Goal: Task Accomplishment & Management: Use online tool/utility

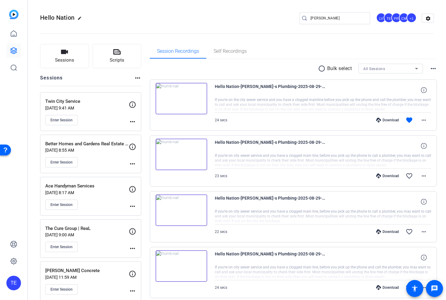
click at [105, 190] on p "[DATE] 8:17 AM" at bounding box center [86, 192] width 83 height 5
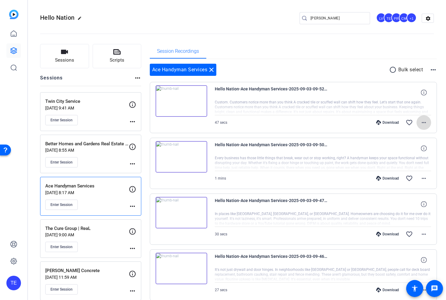
click at [424, 125] on mat-icon "more_horiz" at bounding box center [423, 122] width 7 height 7
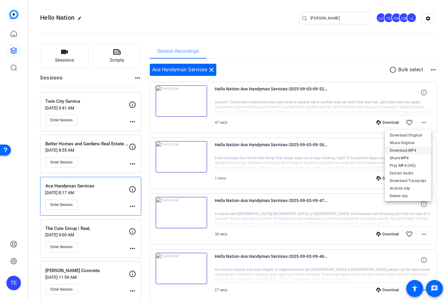
click at [410, 150] on span "Download MP4" at bounding box center [407, 150] width 36 height 7
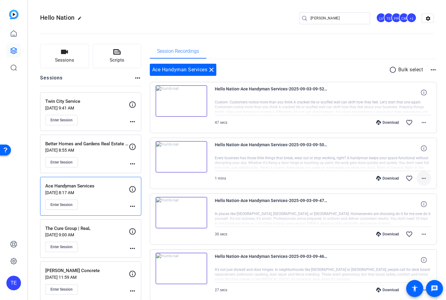
click at [420, 178] on mat-icon "more_horiz" at bounding box center [423, 178] width 7 height 7
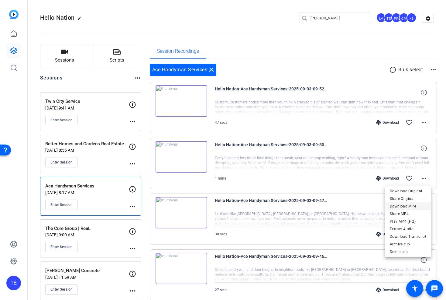
click at [407, 208] on span "Download MP4" at bounding box center [407, 206] width 36 height 7
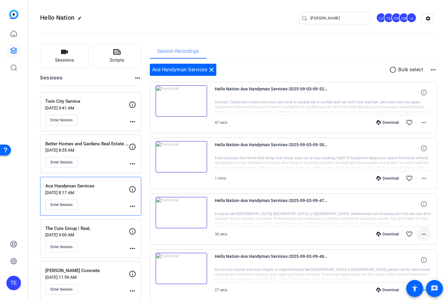
click at [422, 231] on mat-icon "more_horiz" at bounding box center [423, 234] width 7 height 7
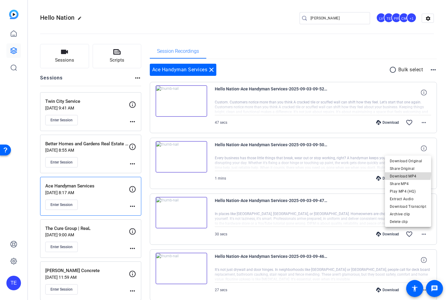
click at [407, 174] on span "Download MP4" at bounding box center [407, 176] width 36 height 7
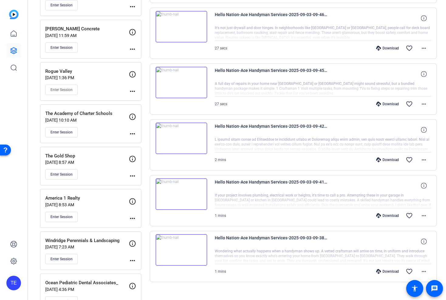
scroll to position [243, 0]
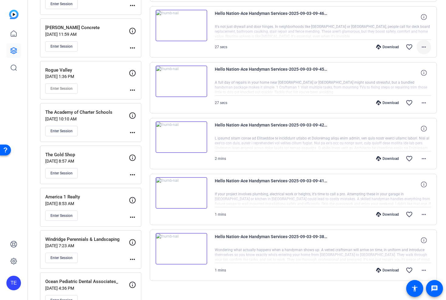
click at [425, 51] on span at bounding box center [423, 47] width 15 height 15
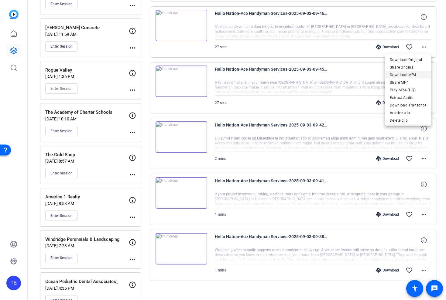
click at [405, 72] on span "Download MP4" at bounding box center [407, 74] width 36 height 7
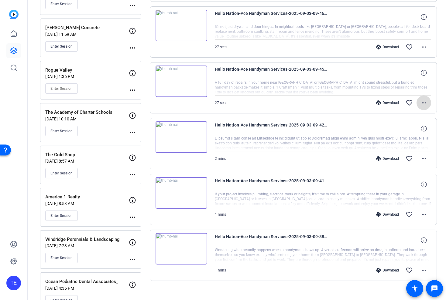
click at [425, 105] on mat-icon "more_horiz" at bounding box center [423, 102] width 7 height 7
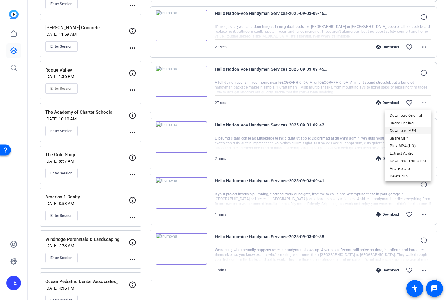
click at [412, 130] on span "Download MP4" at bounding box center [407, 130] width 36 height 7
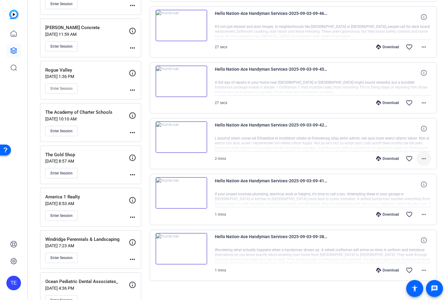
click at [426, 160] on mat-icon "more_horiz" at bounding box center [423, 158] width 7 height 7
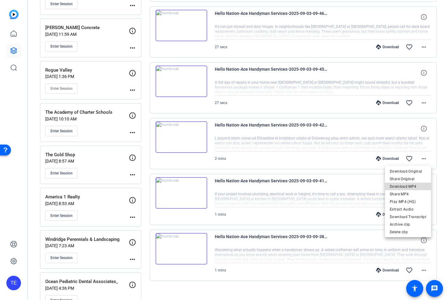
click at [412, 187] on span "Download MP4" at bounding box center [407, 186] width 36 height 7
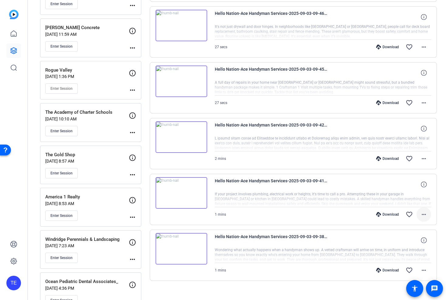
click at [422, 215] on mat-icon "more_horiz" at bounding box center [423, 214] width 7 height 7
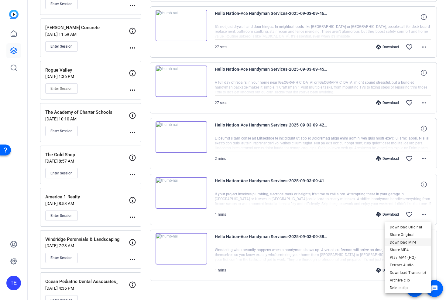
click at [405, 242] on span "Download MP4" at bounding box center [407, 242] width 36 height 7
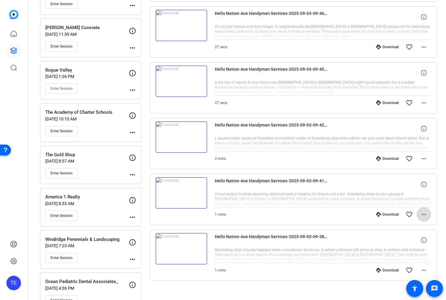
click at [425, 215] on mat-icon "more_horiz" at bounding box center [423, 214] width 7 height 7
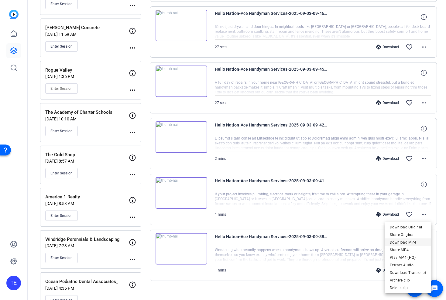
click at [408, 242] on span "Download MP4" at bounding box center [407, 242] width 36 height 7
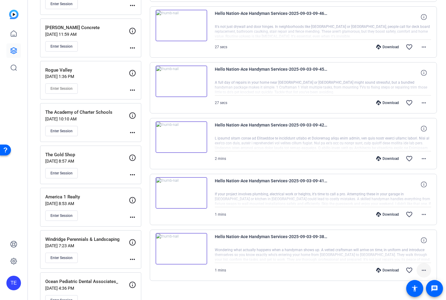
click at [422, 273] on mat-icon "more_horiz" at bounding box center [423, 270] width 7 height 7
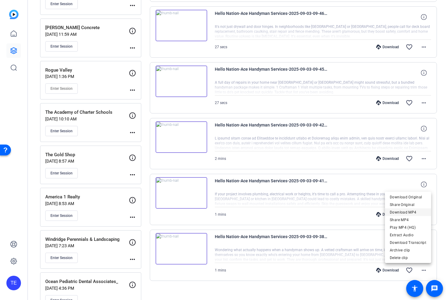
click at [403, 212] on span "Download MP4" at bounding box center [407, 212] width 36 height 7
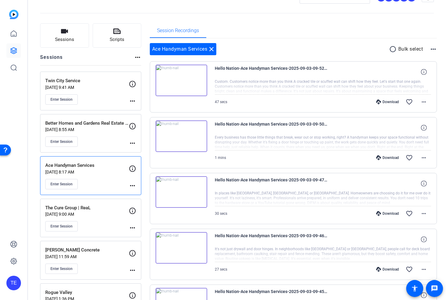
scroll to position [0, 0]
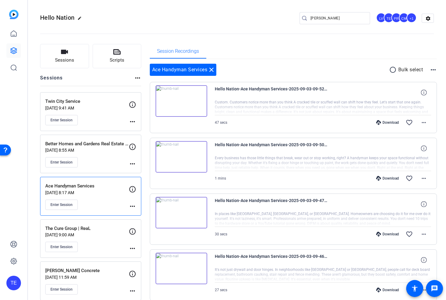
click at [94, 98] on p "Twin City Service" at bounding box center [86, 101] width 83 height 7
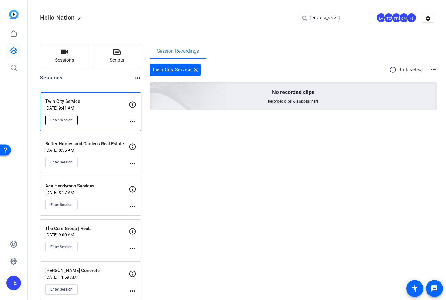
click at [58, 119] on span "Enter Session" at bounding box center [61, 120] width 22 height 5
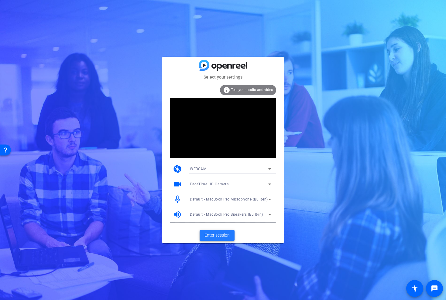
click at [213, 234] on span "Enter session" at bounding box center [216, 235] width 25 height 6
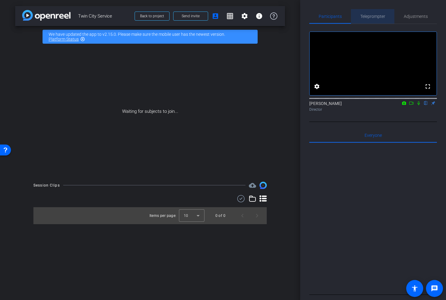
click at [372, 17] on span "Teleprompter" at bounding box center [372, 16] width 25 height 4
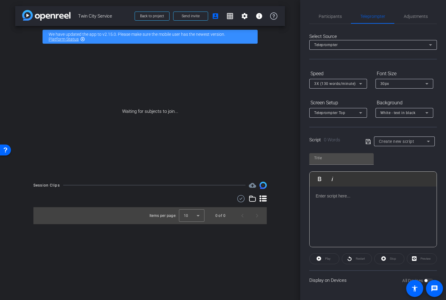
click at [334, 214] on div at bounding box center [372, 217] width 127 height 61
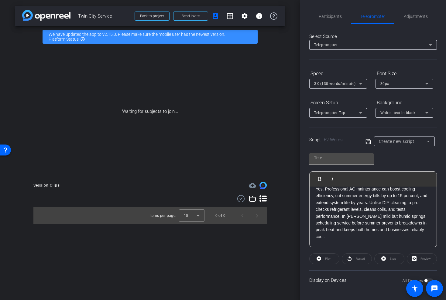
scroll to position [41, 0]
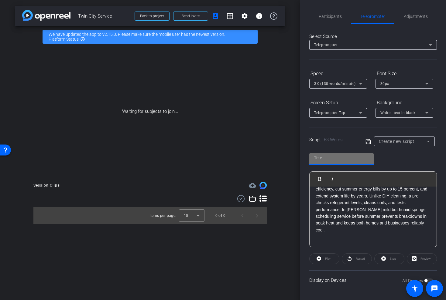
click at [333, 160] on input "text" at bounding box center [341, 157] width 55 height 7
type input "twin"
click at [364, 138] on div "Script 63 Words Create new script" at bounding box center [372, 136] width 127 height 19
click at [365, 141] on icon at bounding box center [367, 141] width 5 height 5
click at [339, 85] on span "3X (130 words/minute)" at bounding box center [335, 84] width 42 height 4
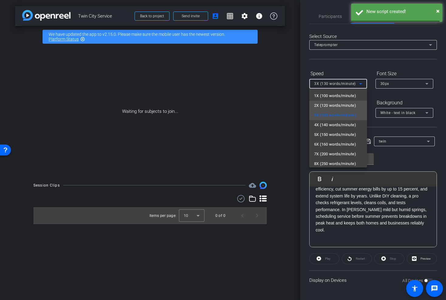
click at [335, 103] on span "2X (120 words/minute)" at bounding box center [335, 105] width 42 height 7
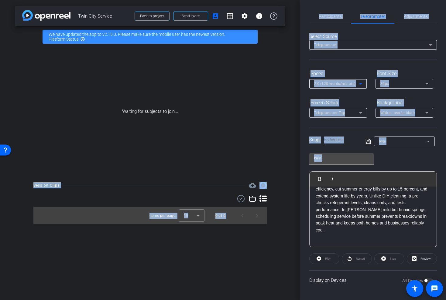
drag, startPoint x: 383, startPoint y: 161, endPoint x: 210, endPoint y: 139, distance: 174.4
click at [213, 139] on div "arrow_back Twin City Service Back to project Send invite account_box grid_on se…" at bounding box center [223, 150] width 446 height 300
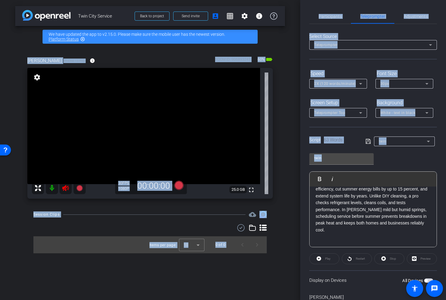
click at [68, 187] on icon at bounding box center [65, 188] width 7 height 7
click at [332, 16] on span "Participants" at bounding box center [329, 16] width 23 height 4
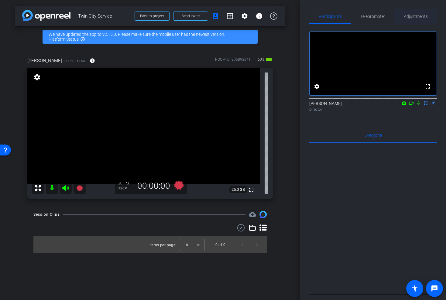
click at [410, 17] on span "Adjustments" at bounding box center [415, 16] width 24 height 4
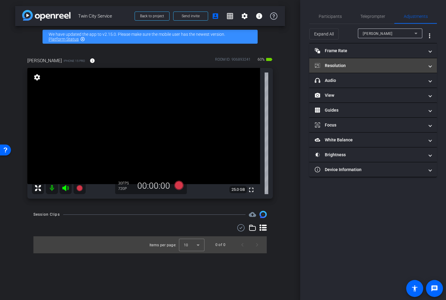
click at [351, 68] on mat-panel-title "Resolution" at bounding box center [368, 66] width 109 height 6
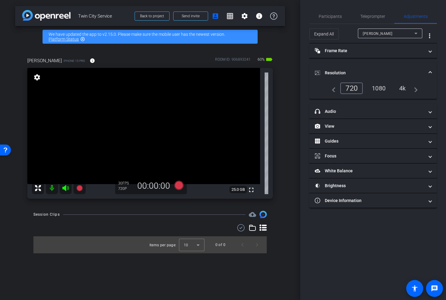
click at [403, 87] on div "4k" at bounding box center [402, 88] width 16 height 10
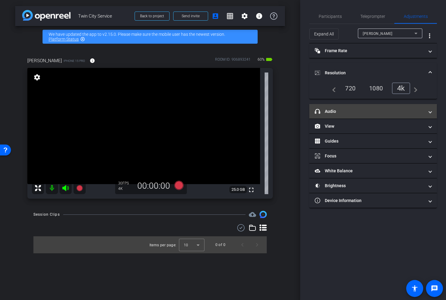
click at [348, 113] on mat-panel-title "headphone icon Audio" at bounding box center [368, 111] width 109 height 6
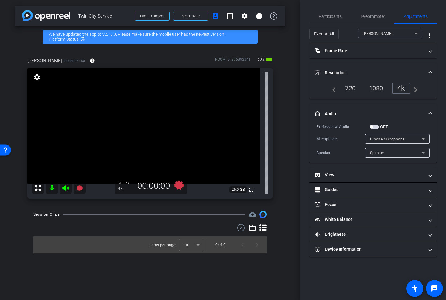
click at [375, 127] on span "button" at bounding box center [373, 127] width 9 height 4
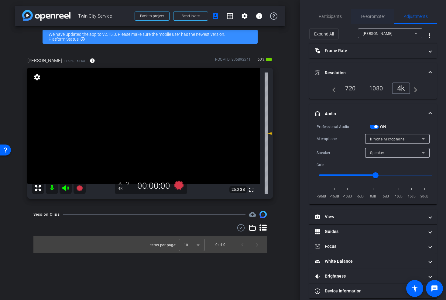
click at [371, 13] on span "Teleprompter" at bounding box center [372, 16] width 25 height 15
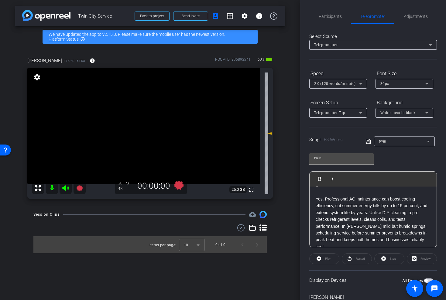
scroll to position [46, 0]
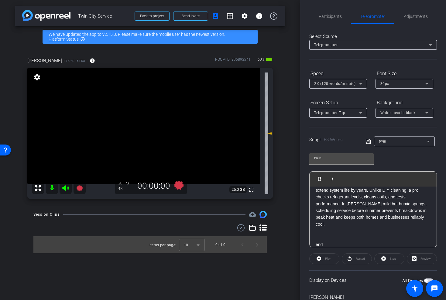
click at [425, 280] on span "button" at bounding box center [425, 280] width 3 height 3
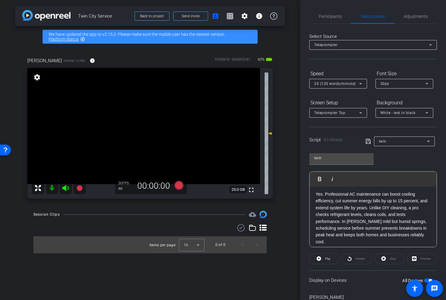
scroll to position [23, 0]
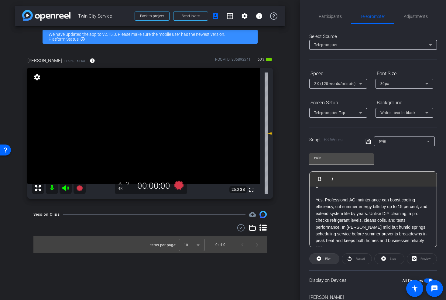
click at [324, 258] on span "Play" at bounding box center [326, 259] width 7 height 8
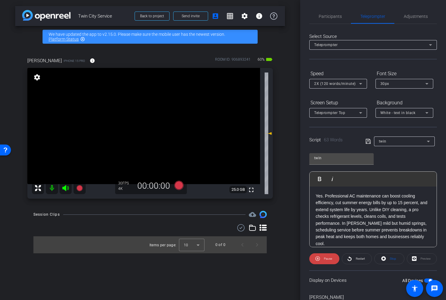
scroll to position [26, 0]
click at [330, 82] on span "2X (120 words/minute)" at bounding box center [335, 84] width 42 height 4
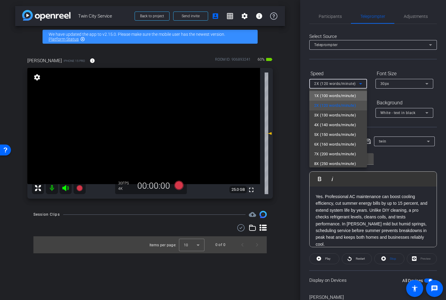
click at [326, 97] on span "1X (100 words/minute)" at bounding box center [335, 95] width 42 height 7
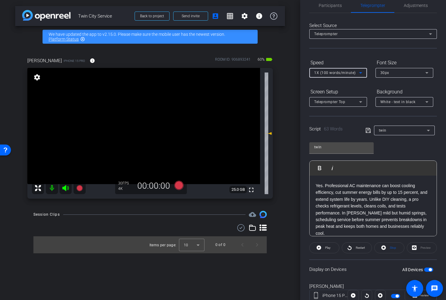
scroll to position [11, 0]
click at [427, 271] on span "button" at bounding box center [428, 269] width 9 height 4
click at [66, 188] on icon at bounding box center [65, 188] width 7 height 7
click at [64, 189] on icon at bounding box center [65, 188] width 6 height 6
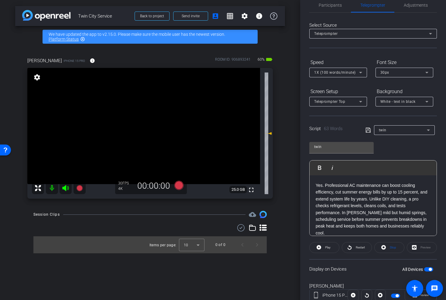
click at [65, 187] on icon at bounding box center [65, 188] width 6 height 6
click at [181, 185] on icon at bounding box center [178, 185] width 9 height 9
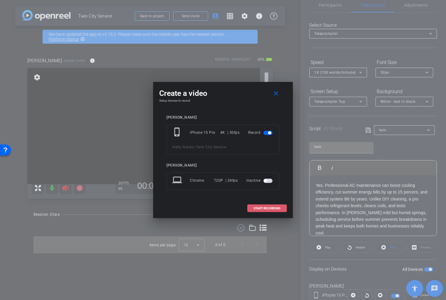
click at [269, 208] on span "START RECORDING" at bounding box center [266, 208] width 27 height 3
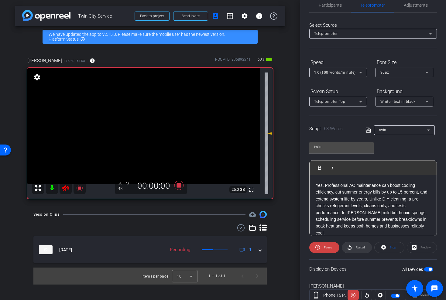
click at [362, 247] on span "Restart" at bounding box center [359, 247] width 9 height 3
click at [365, 248] on span at bounding box center [356, 247] width 29 height 15
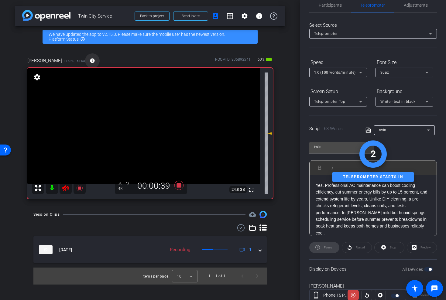
click at [90, 59] on mat-icon "info" at bounding box center [92, 60] width 5 height 5
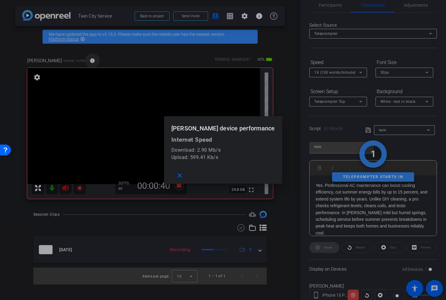
click at [65, 59] on div at bounding box center [223, 150] width 446 height 300
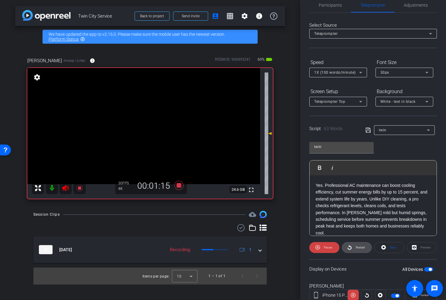
click at [357, 247] on span "Restart" at bounding box center [359, 247] width 9 height 3
click at [66, 190] on icon at bounding box center [65, 188] width 7 height 7
click at [64, 187] on icon at bounding box center [65, 188] width 6 height 6
click at [354, 245] on span "Restart" at bounding box center [359, 247] width 11 height 8
click at [178, 186] on icon at bounding box center [178, 185] width 9 height 9
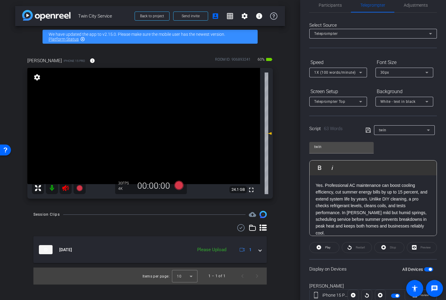
click at [65, 191] on icon at bounding box center [65, 188] width 6 height 6
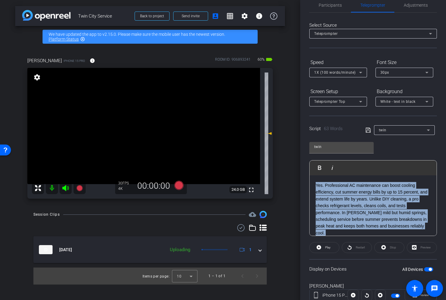
drag, startPoint x: 419, startPoint y: 230, endPoint x: 311, endPoint y: 183, distance: 117.8
click at [311, 183] on div "3 2 1 Yes. Professional AC maintenance can boost cooling efficiency, cut summer…" at bounding box center [372, 206] width 127 height 114
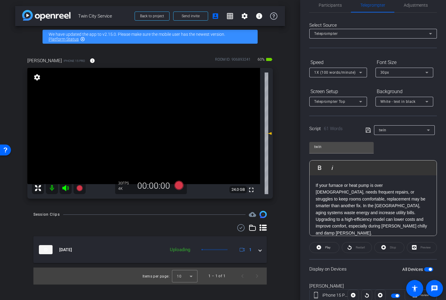
click at [428, 270] on span "button" at bounding box center [428, 269] width 9 height 4
click at [68, 192] on mat-icon at bounding box center [65, 188] width 12 height 12
click at [180, 185] on icon at bounding box center [178, 185] width 9 height 9
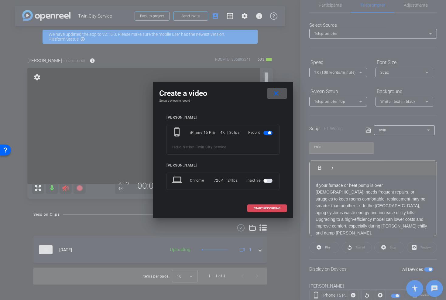
click at [274, 208] on span "START RECORDING" at bounding box center [266, 208] width 27 height 3
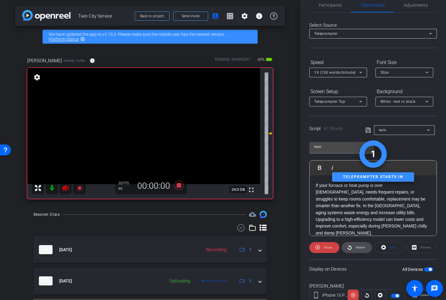
click at [350, 249] on icon at bounding box center [349, 248] width 5 height 8
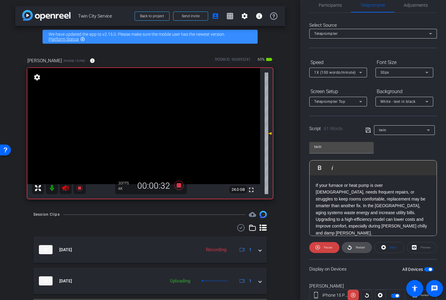
click at [352, 245] on span at bounding box center [356, 247] width 29 height 15
click at [77, 188] on icon at bounding box center [79, 188] width 7 height 7
click at [65, 187] on icon at bounding box center [65, 188] width 6 height 6
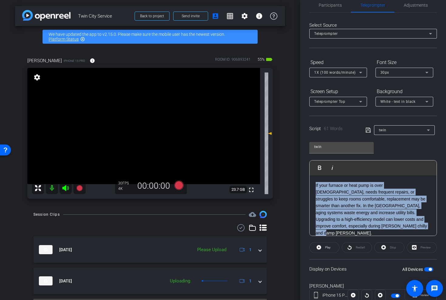
drag, startPoint x: 346, startPoint y: 229, endPoint x: 314, endPoint y: 186, distance: 53.1
click at [314, 186] on div "3 2 1 If your furnace or heat pump is over 15 years old, needs frequent repairs…" at bounding box center [372, 206] width 127 height 114
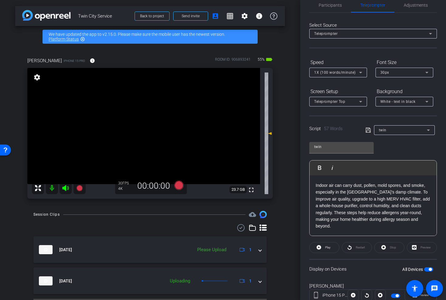
click at [428, 266] on mat-slide-toggle "All Devices" at bounding box center [417, 269] width 31 height 7
click at [428, 269] on span "button" at bounding box center [429, 269] width 3 height 3
click at [428, 269] on span "button" at bounding box center [428, 269] width 9 height 4
click at [66, 188] on icon at bounding box center [65, 188] width 7 height 7
click at [178, 187] on icon at bounding box center [178, 185] width 9 height 9
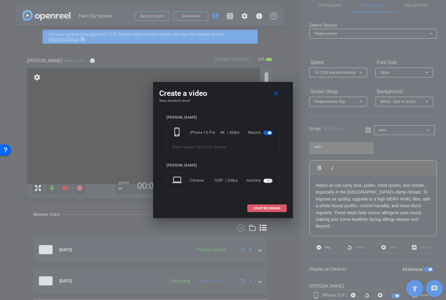
click at [269, 210] on span "START RECORDING" at bounding box center [266, 208] width 27 height 3
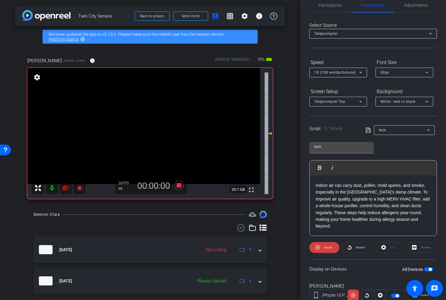
click at [359, 249] on span "Restart" at bounding box center [359, 247] width 9 height 3
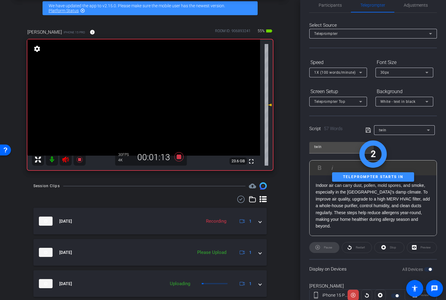
scroll to position [23, 0]
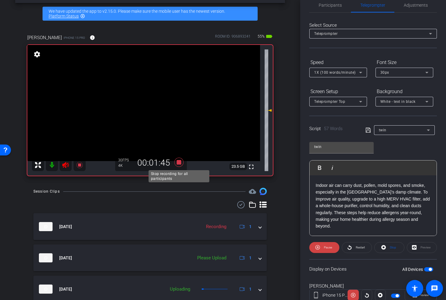
click at [178, 163] on icon at bounding box center [178, 162] width 9 height 9
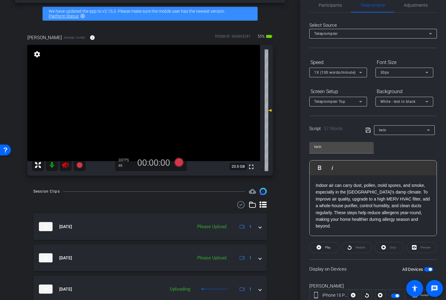
click at [63, 163] on icon at bounding box center [65, 164] width 7 height 7
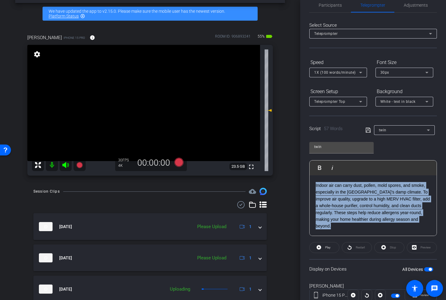
drag, startPoint x: 334, startPoint y: 225, endPoint x: 313, endPoint y: 188, distance: 42.8
click at [313, 188] on div "3 2 1 Indoor air can carry dust, pollen, mold spores, and smoke, especially in …" at bounding box center [372, 202] width 127 height 107
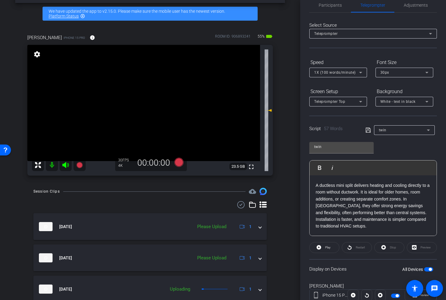
scroll to position [11, 0]
click at [426, 269] on span "button" at bounding box center [428, 269] width 9 height 4
click at [426, 269] on span "button" at bounding box center [425, 269] width 3 height 3
click at [63, 165] on icon at bounding box center [65, 165] width 6 height 6
click at [181, 163] on icon at bounding box center [178, 162] width 9 height 9
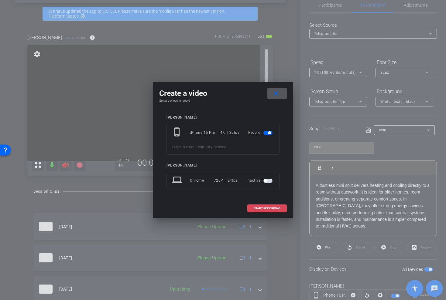
click at [270, 206] on span at bounding box center [266, 208] width 39 height 15
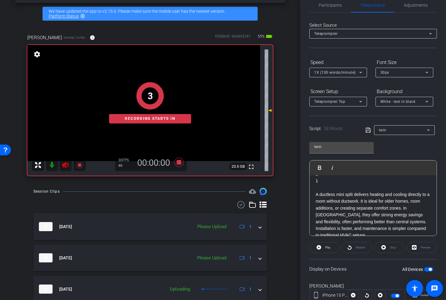
scroll to position [26, 0]
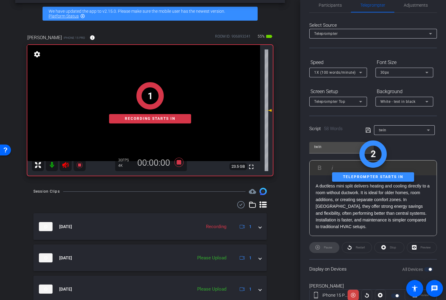
click at [63, 164] on div "1 Recording starts in" at bounding box center [149, 102] width 245 height 145
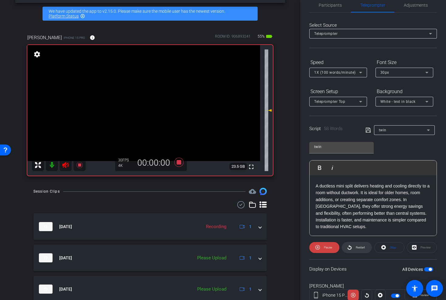
click at [355, 246] on span "Restart" at bounding box center [359, 247] width 9 height 3
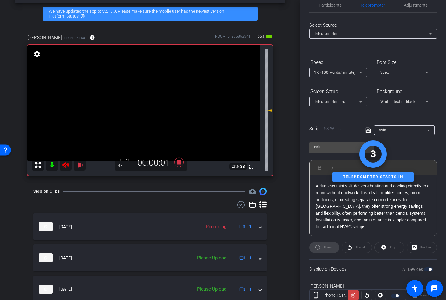
click at [65, 165] on icon at bounding box center [65, 165] width 6 height 6
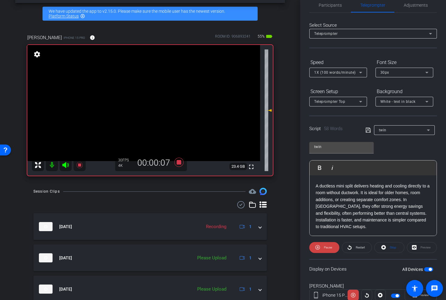
click at [67, 163] on icon at bounding box center [65, 164] width 7 height 7
click at [361, 248] on span "Restart" at bounding box center [359, 247] width 9 height 3
click at [404, 197] on p "A ductless mini split delivers heating and cooling directly to a room without d…" at bounding box center [372, 207] width 115 height 48
click at [356, 248] on span "Restart" at bounding box center [359, 247] width 9 height 3
click at [352, 248] on span at bounding box center [356, 247] width 29 height 15
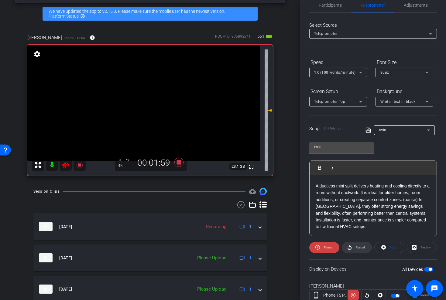
click at [361, 251] on span "Restart" at bounding box center [359, 247] width 11 height 8
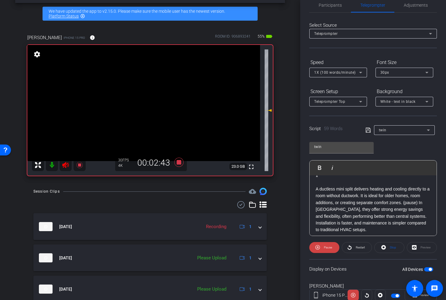
scroll to position [28, 0]
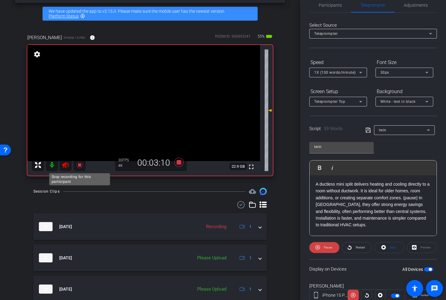
click at [80, 164] on icon at bounding box center [79, 165] width 6 height 6
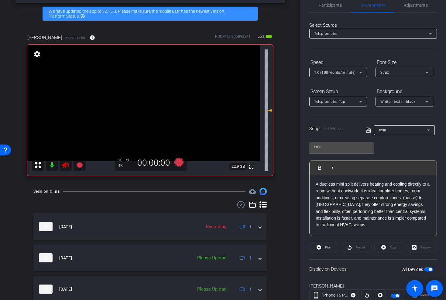
click at [67, 165] on icon at bounding box center [65, 165] width 6 height 6
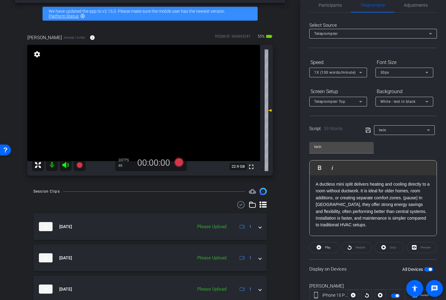
click at [427, 267] on span "button" at bounding box center [428, 269] width 9 height 4
click at [179, 162] on icon at bounding box center [178, 162] width 9 height 9
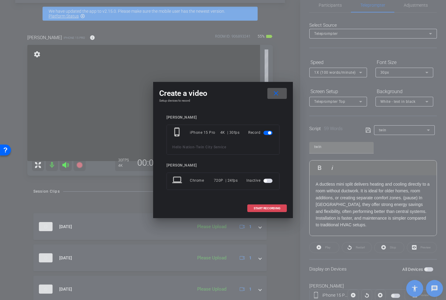
click at [258, 208] on span "START RECORDING" at bounding box center [266, 208] width 27 height 3
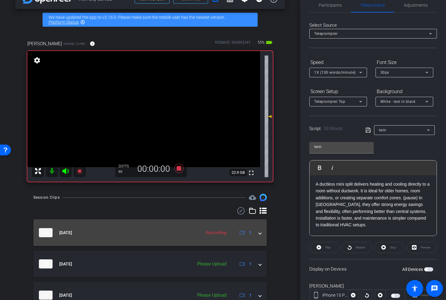
scroll to position [17, 0]
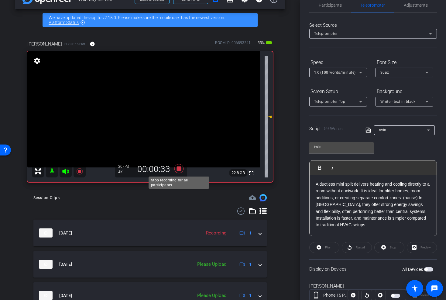
click at [179, 168] on icon at bounding box center [178, 168] width 9 height 9
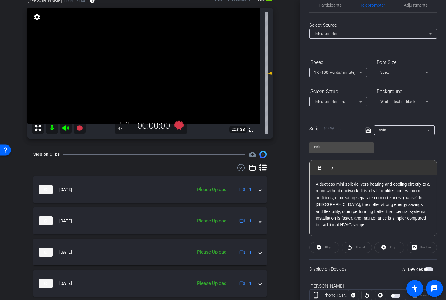
scroll to position [0, 0]
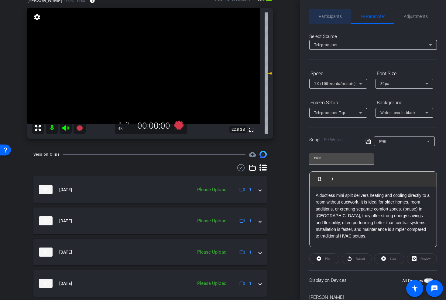
click at [323, 15] on span "Participants" at bounding box center [329, 16] width 23 height 4
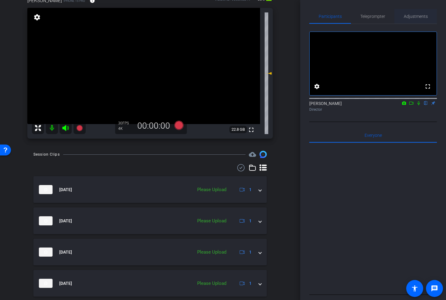
click at [407, 19] on span "Adjustments" at bounding box center [415, 16] width 24 height 15
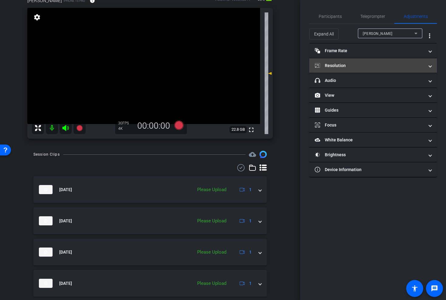
click at [354, 66] on mat-panel-title "Resolution" at bounding box center [368, 66] width 109 height 6
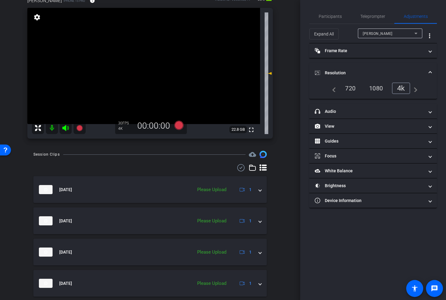
click at [348, 89] on div "720" at bounding box center [349, 88] width 19 height 10
click at [328, 16] on span "Participants" at bounding box center [329, 16] width 23 height 4
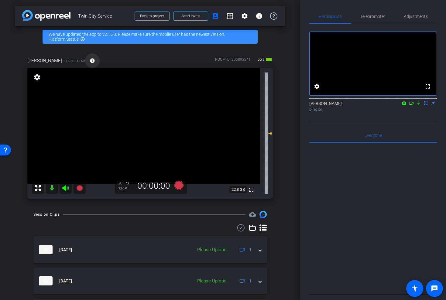
click at [90, 60] on mat-icon "info" at bounding box center [92, 60] width 5 height 5
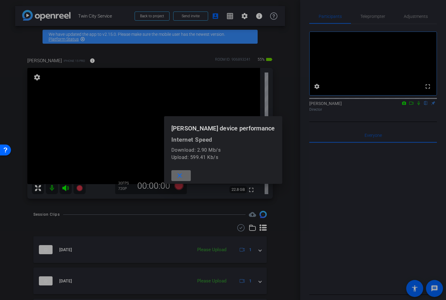
click at [183, 175] on mat-icon "close" at bounding box center [180, 176] width 8 height 8
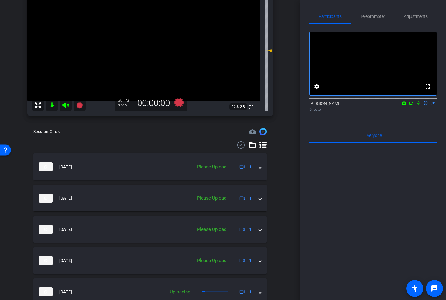
scroll to position [81, 0]
